Goal: Navigation & Orientation: Find specific page/section

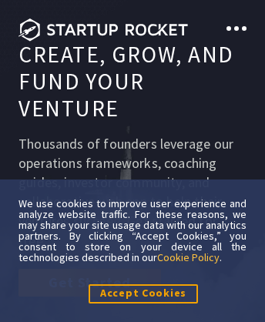
click at [189, 256] on link "Cookie Policy" at bounding box center [188, 257] width 62 height 14
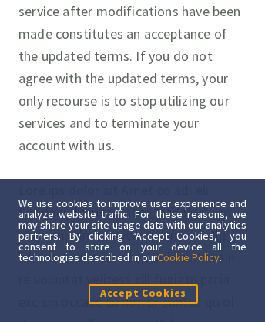
scroll to position [13783, 0]
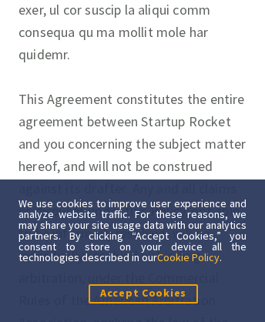
click at [189, 256] on link "Cookie Policy" at bounding box center [188, 257] width 62 height 14
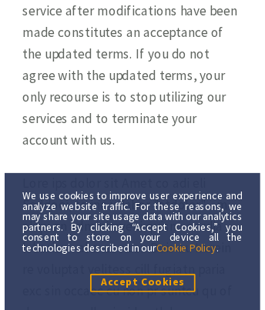
scroll to position [18, 0]
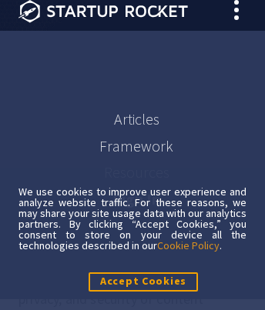
click at [135, 151] on link "Framework" at bounding box center [136, 145] width 74 height 19
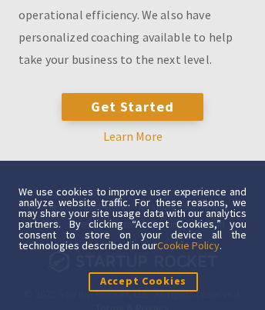
scroll to position [462, 110]
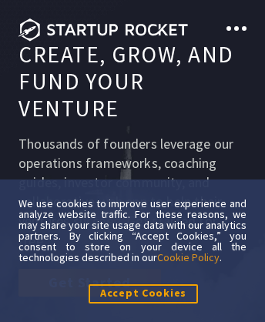
scroll to position [10261, 0]
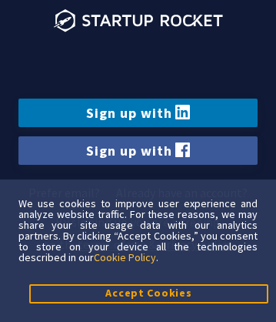
click at [127, 256] on link "Cookie Policy" at bounding box center [125, 257] width 62 height 14
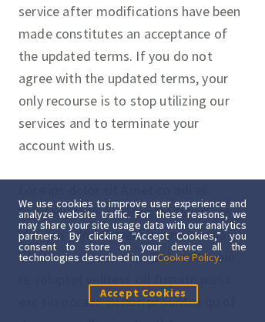
scroll to position [15723, 0]
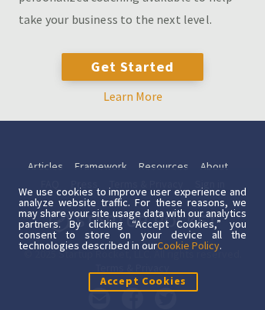
scroll to position [47, 110]
click at [189, 245] on link "Cookie Policy" at bounding box center [188, 246] width 62 height 14
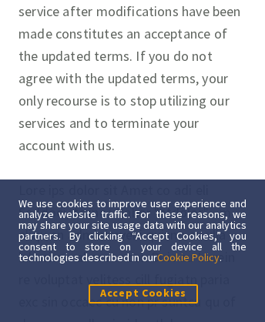
scroll to position [15586, 0]
